Goal: Information Seeking & Learning: Understand process/instructions

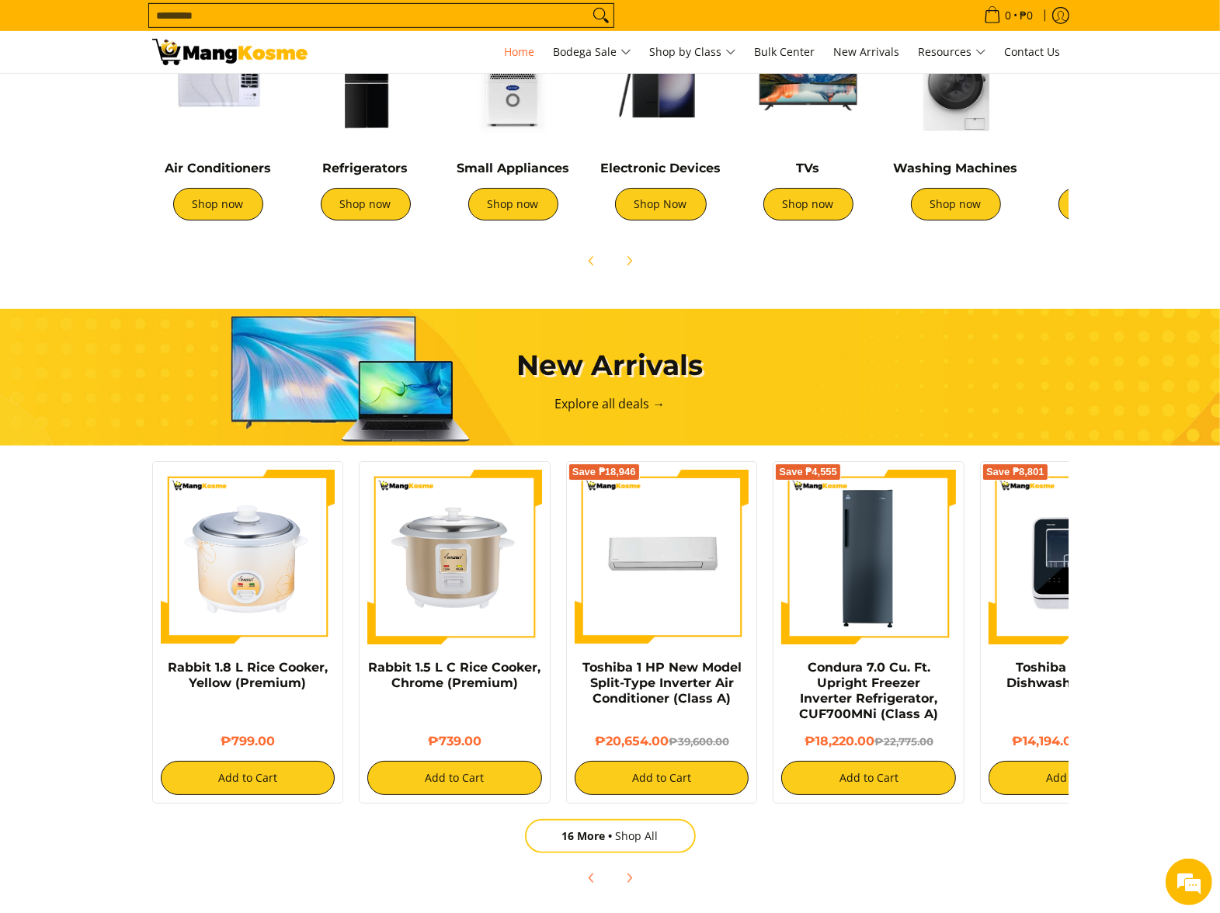
scroll to position [763, 0]
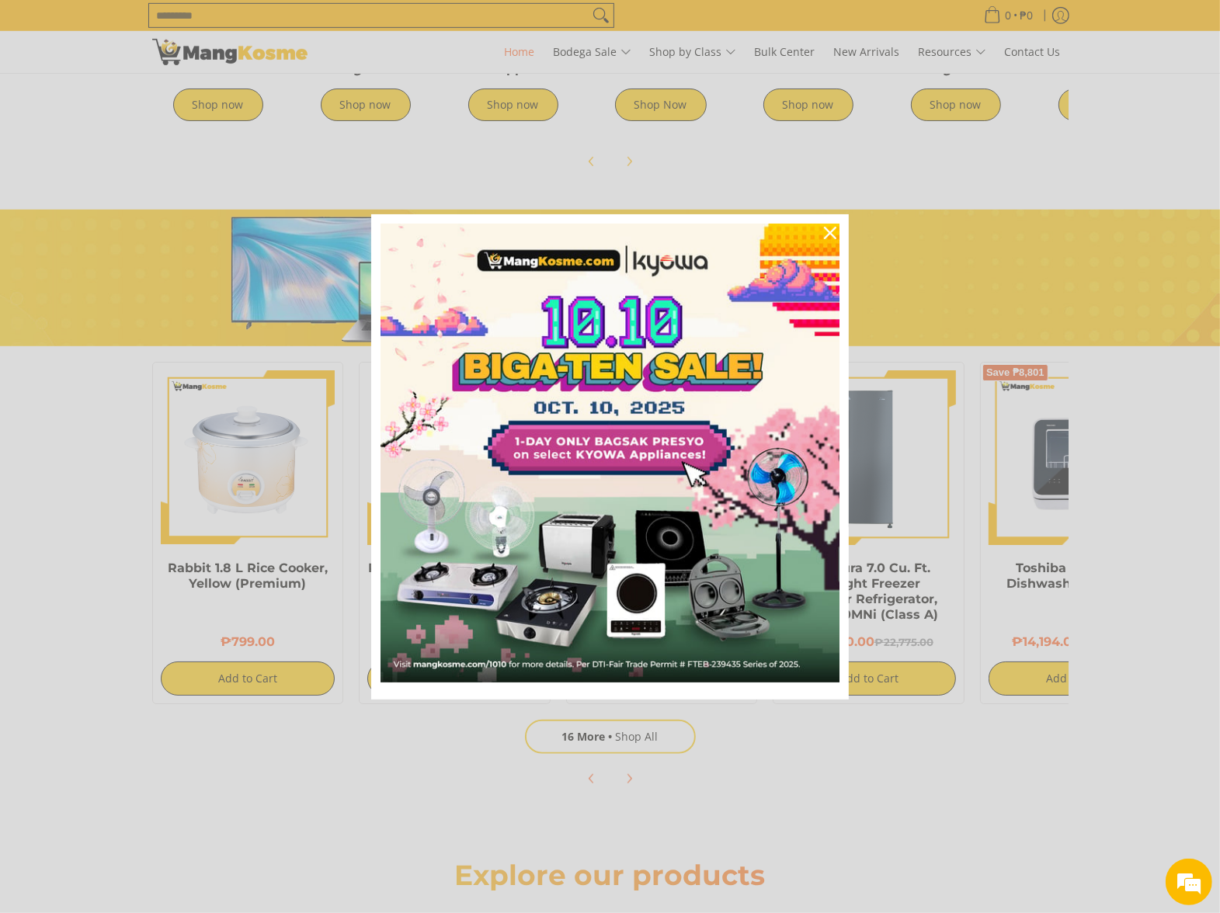
click at [168, 513] on div "Marketing offer form" at bounding box center [610, 456] width 1220 height 913
click at [831, 225] on div "Close" at bounding box center [830, 233] width 25 height 25
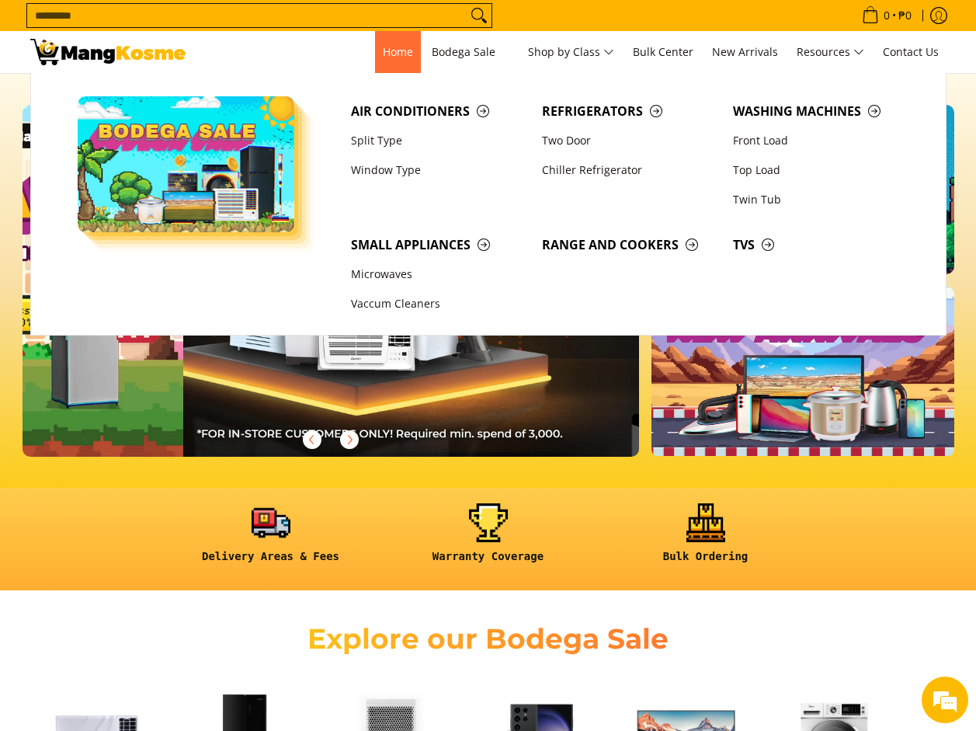
scroll to position [0, 1235]
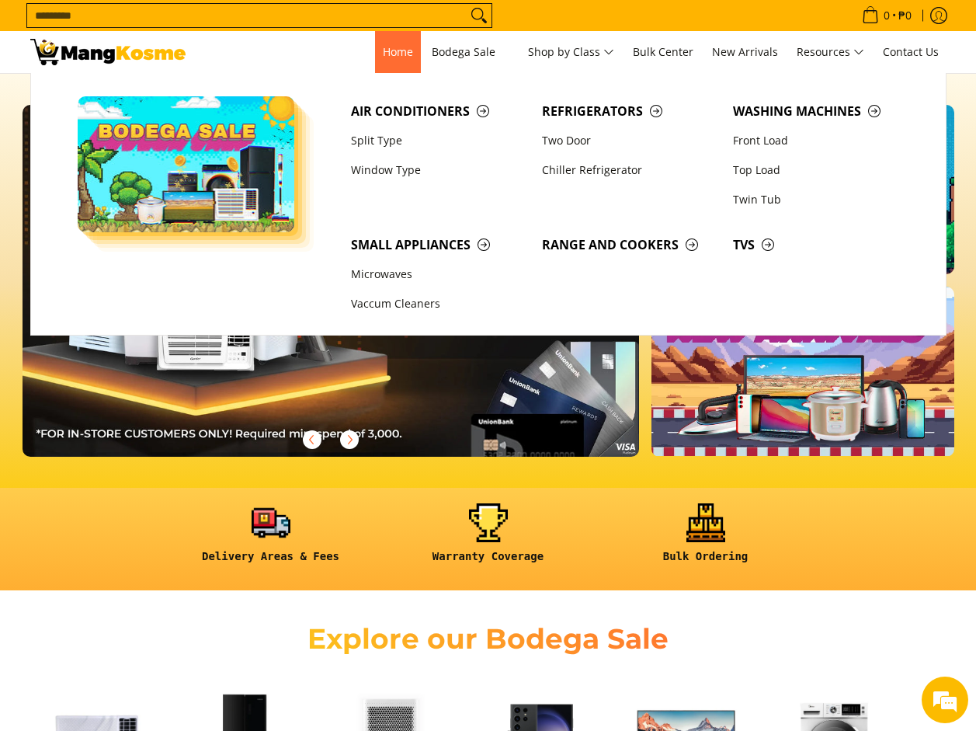
click at [389, 56] on span "Home" at bounding box center [398, 51] width 30 height 15
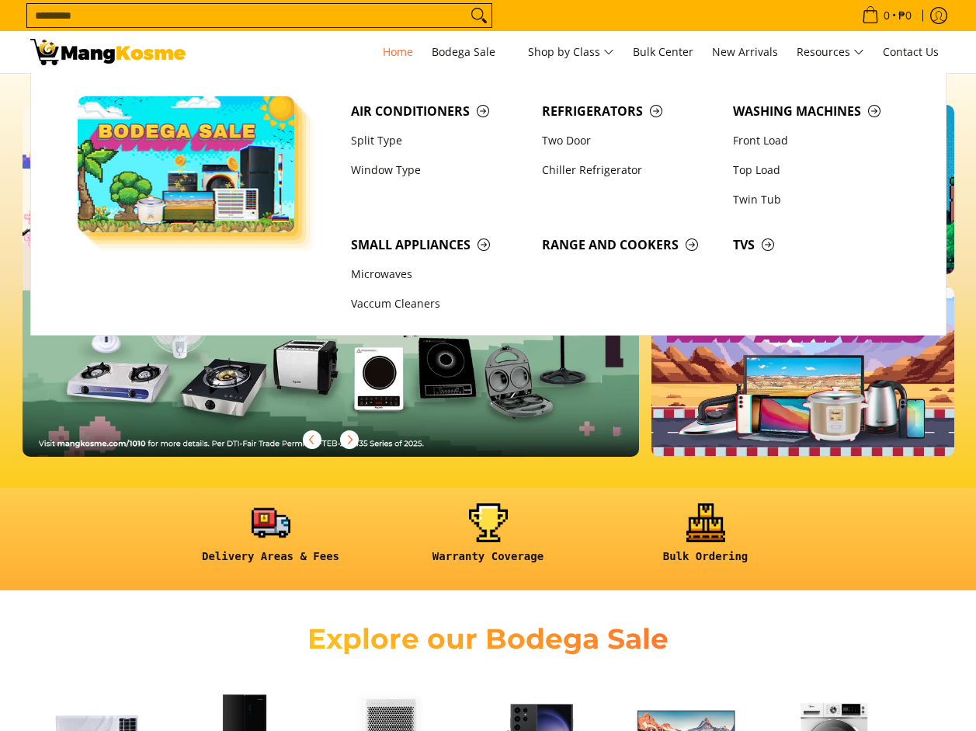
click at [447, 58] on span "Bodega Sale" at bounding box center [471, 52] width 78 height 19
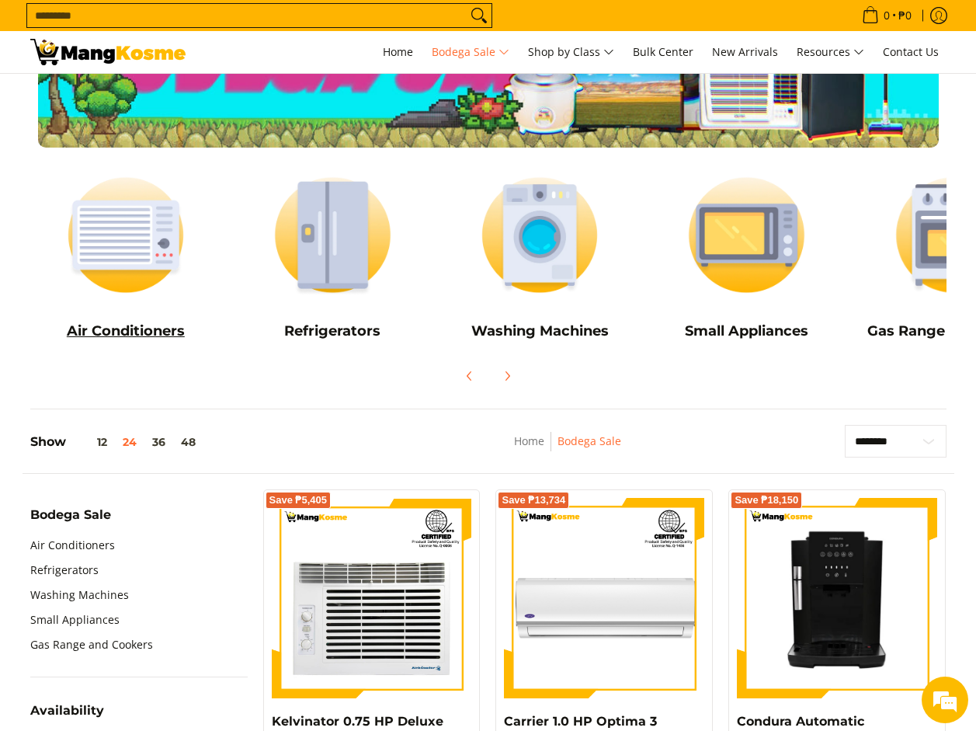
scroll to position [5, 0]
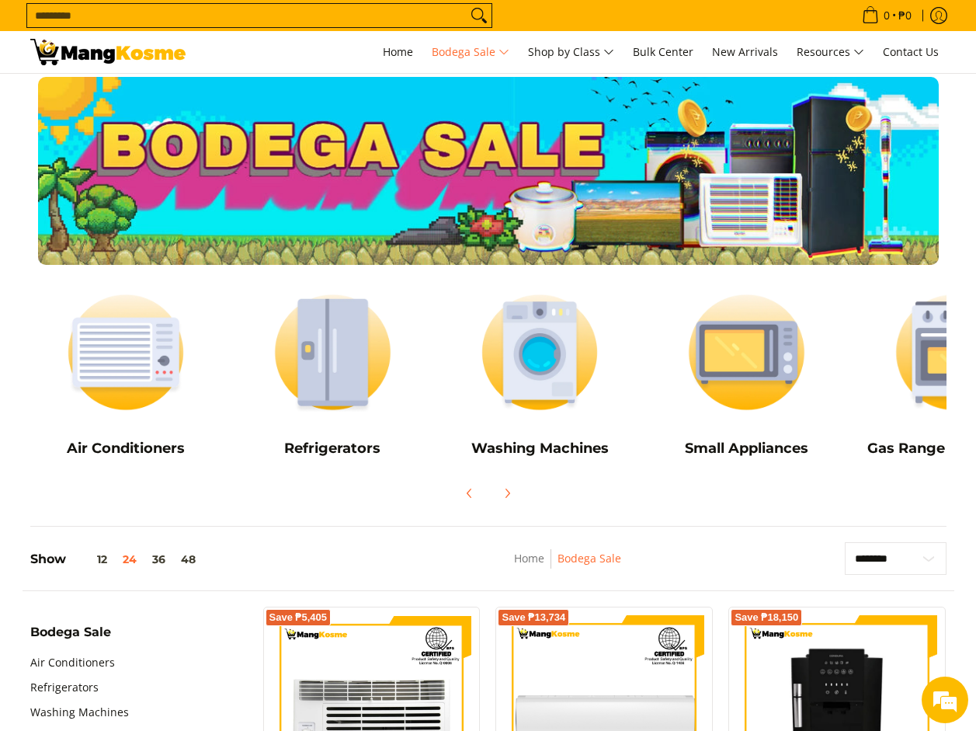
click at [120, 64] on img at bounding box center [107, 52] width 155 height 26
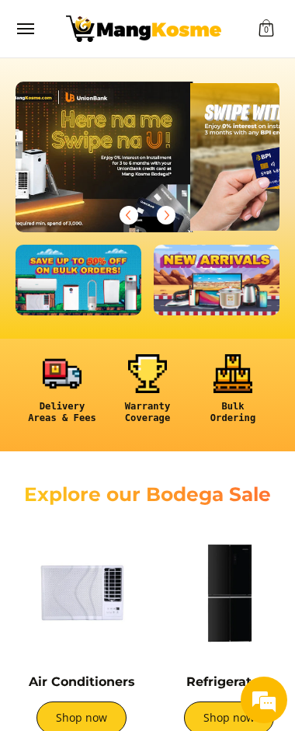
scroll to position [0, 528]
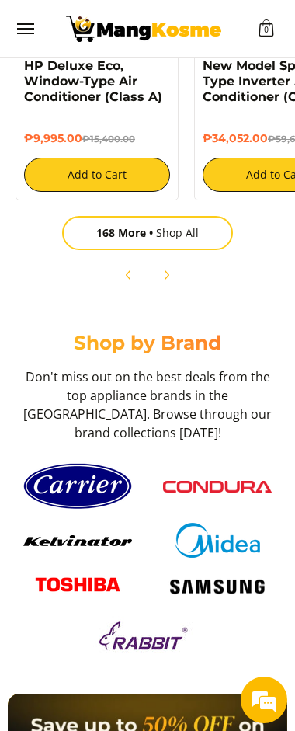
scroll to position [0, 528]
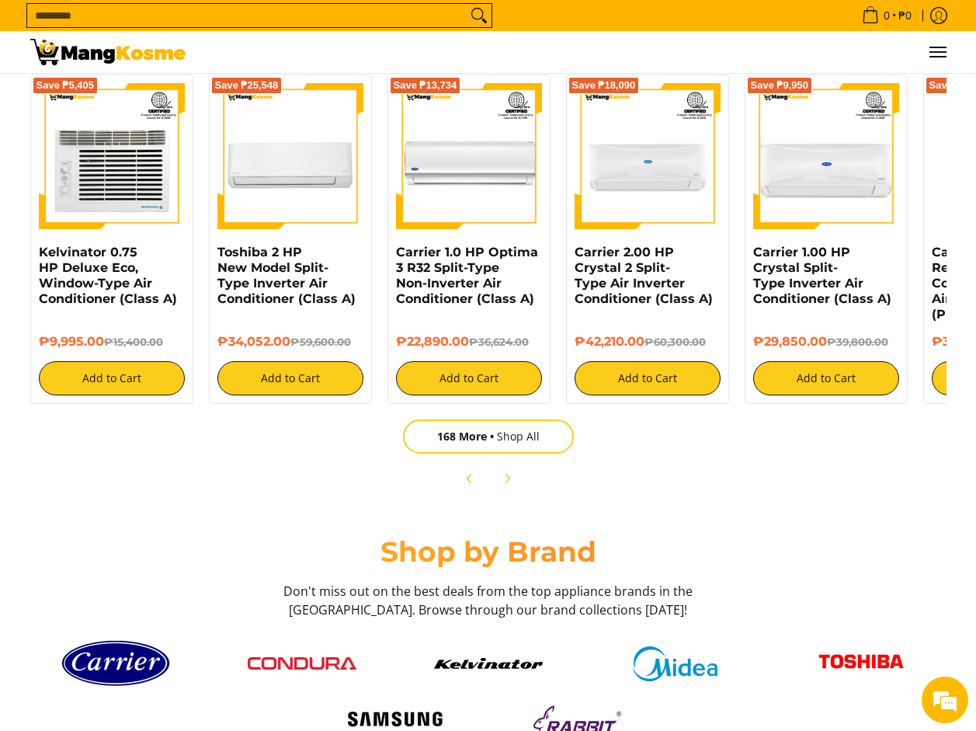
click at [193, 436] on main at bounding box center [488, 323] width 976 height 3813
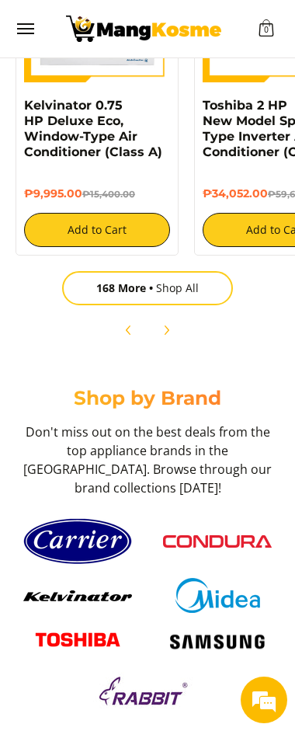
scroll to position [1591, 0]
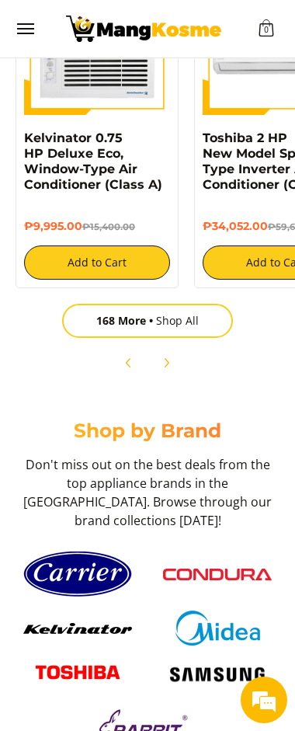
scroll to position [0, 264]
click at [118, 37] on img "Customer Navigation" at bounding box center [143, 29] width 155 height 26
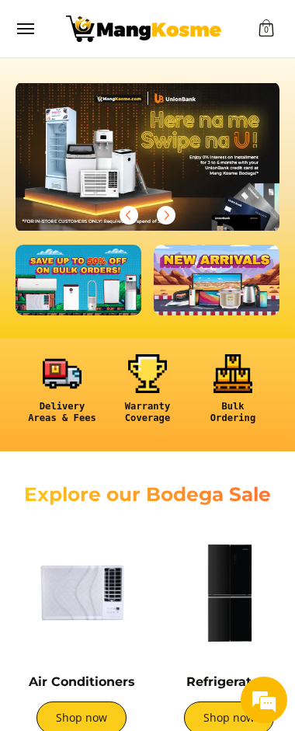
scroll to position [0, 792]
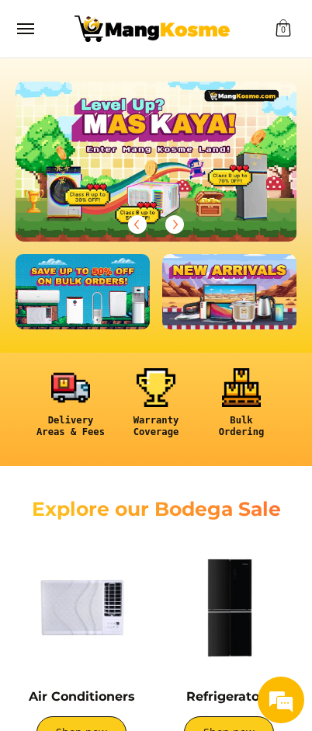
scroll to position [0, 562]
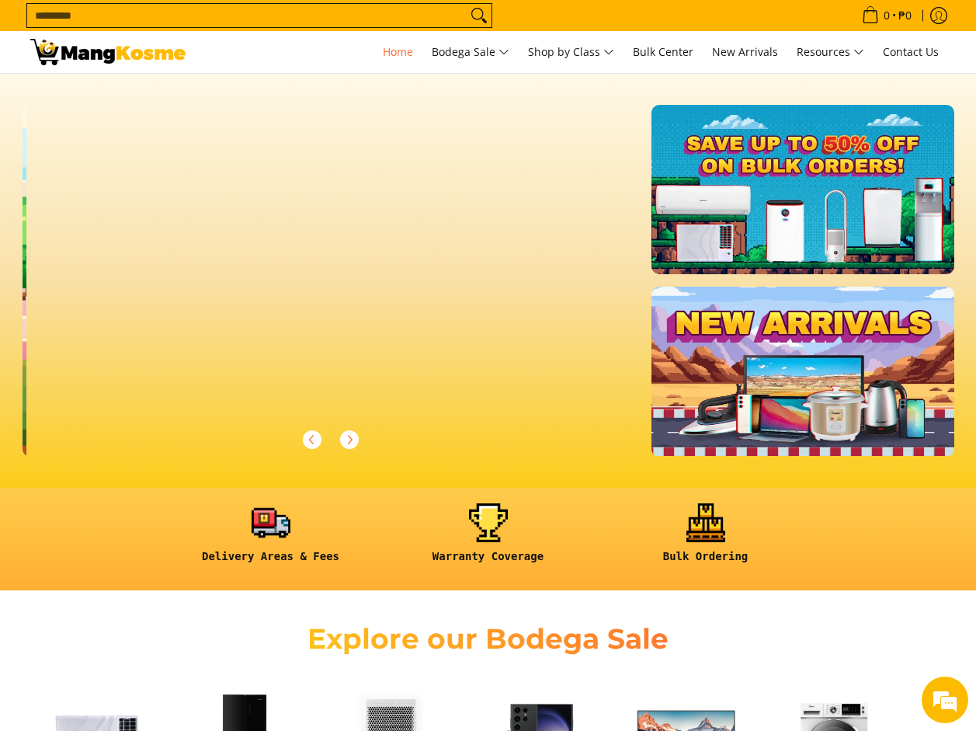
scroll to position [0, 1235]
